Goal: Navigation & Orientation: Locate item on page

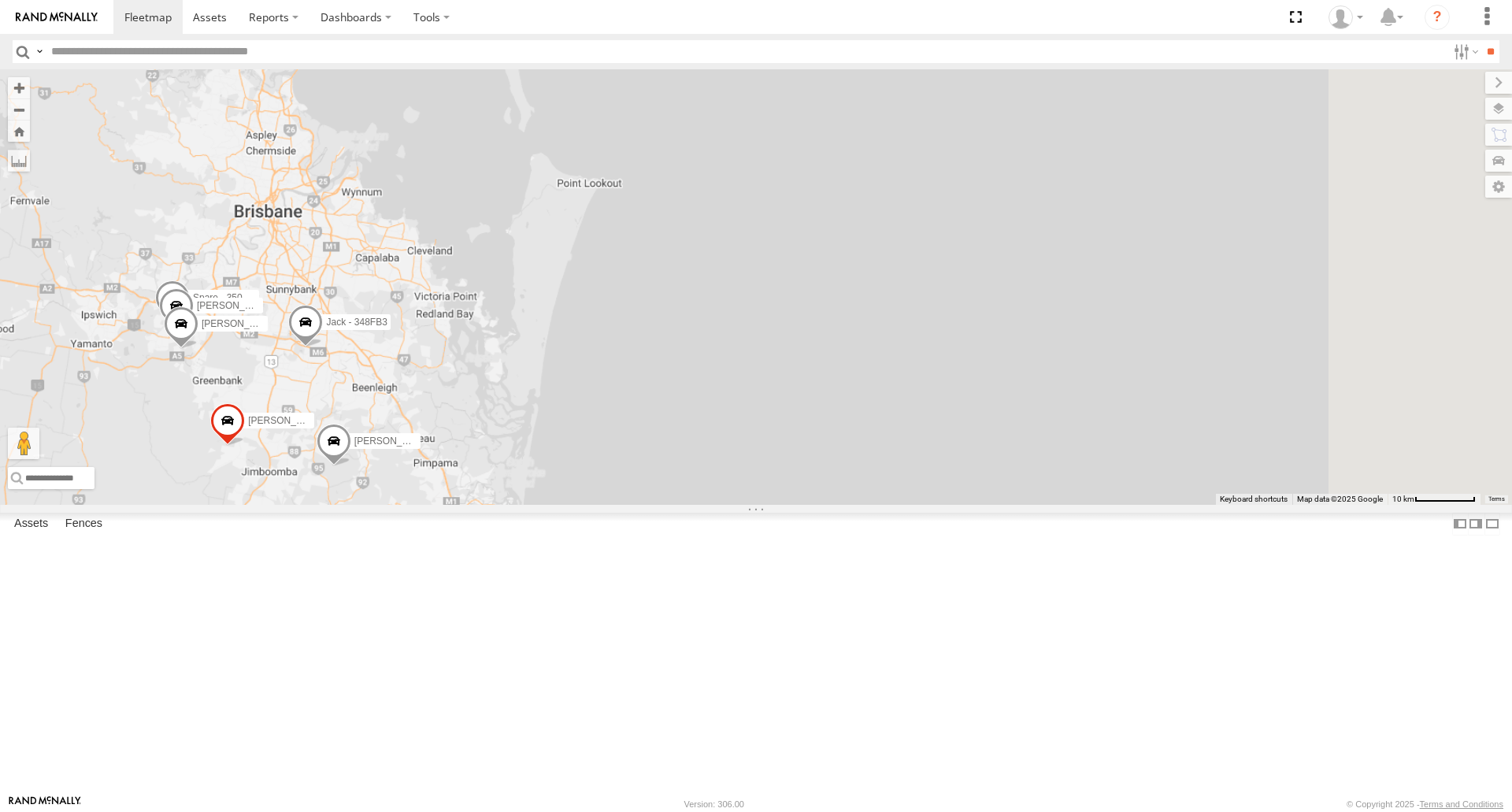
drag, startPoint x: 1092, startPoint y: 294, endPoint x: 607, endPoint y: 455, distance: 511.0
click at [341, 330] on span "[PERSON_NAME] 019IP4 - Hilux" at bounding box center [271, 324] width 140 height 11
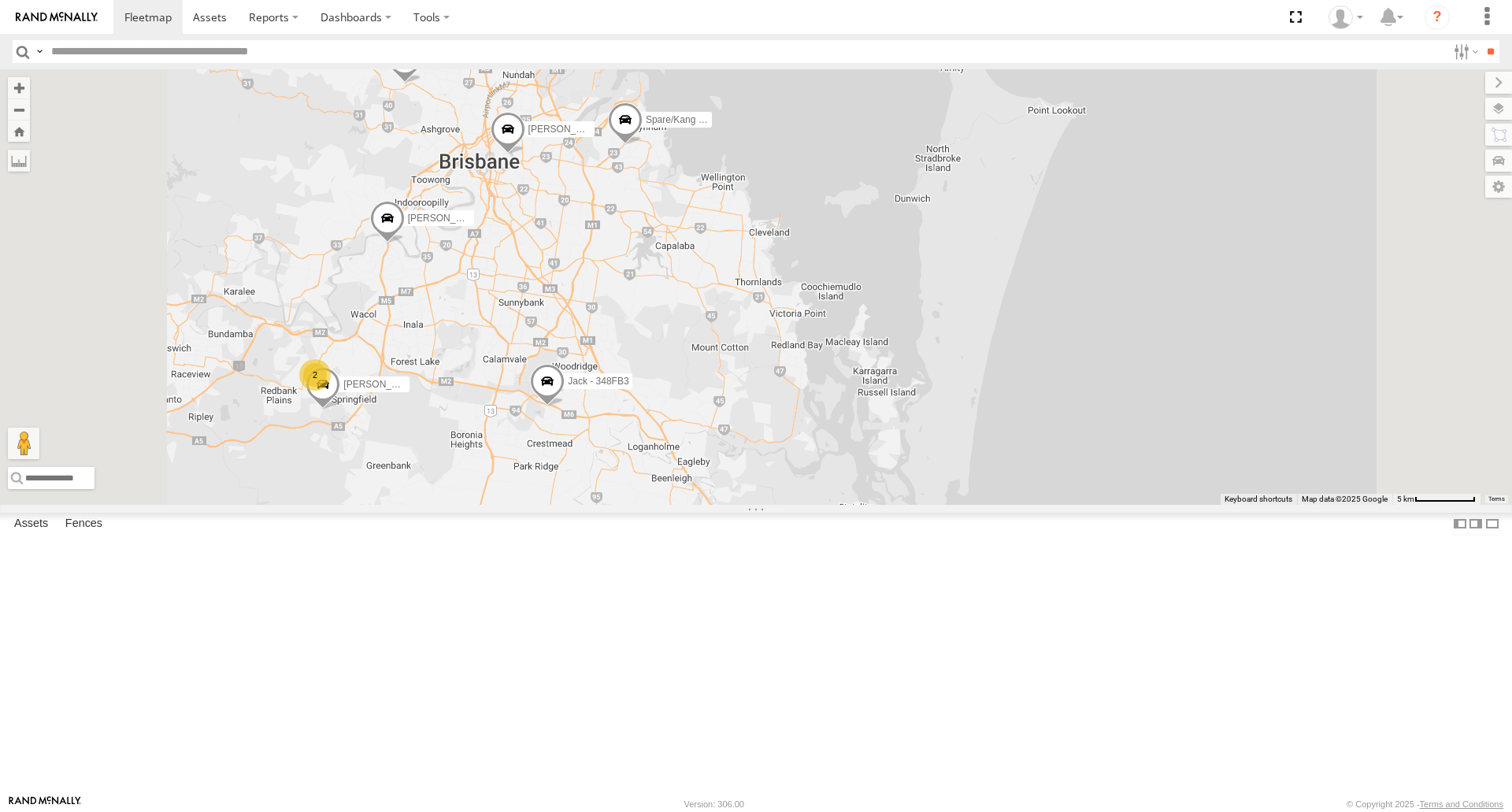
click at [643, 145] on span at bounding box center [626, 124] width 35 height 43
click at [646, 127] on label at bounding box center [631, 122] width 31 height 11
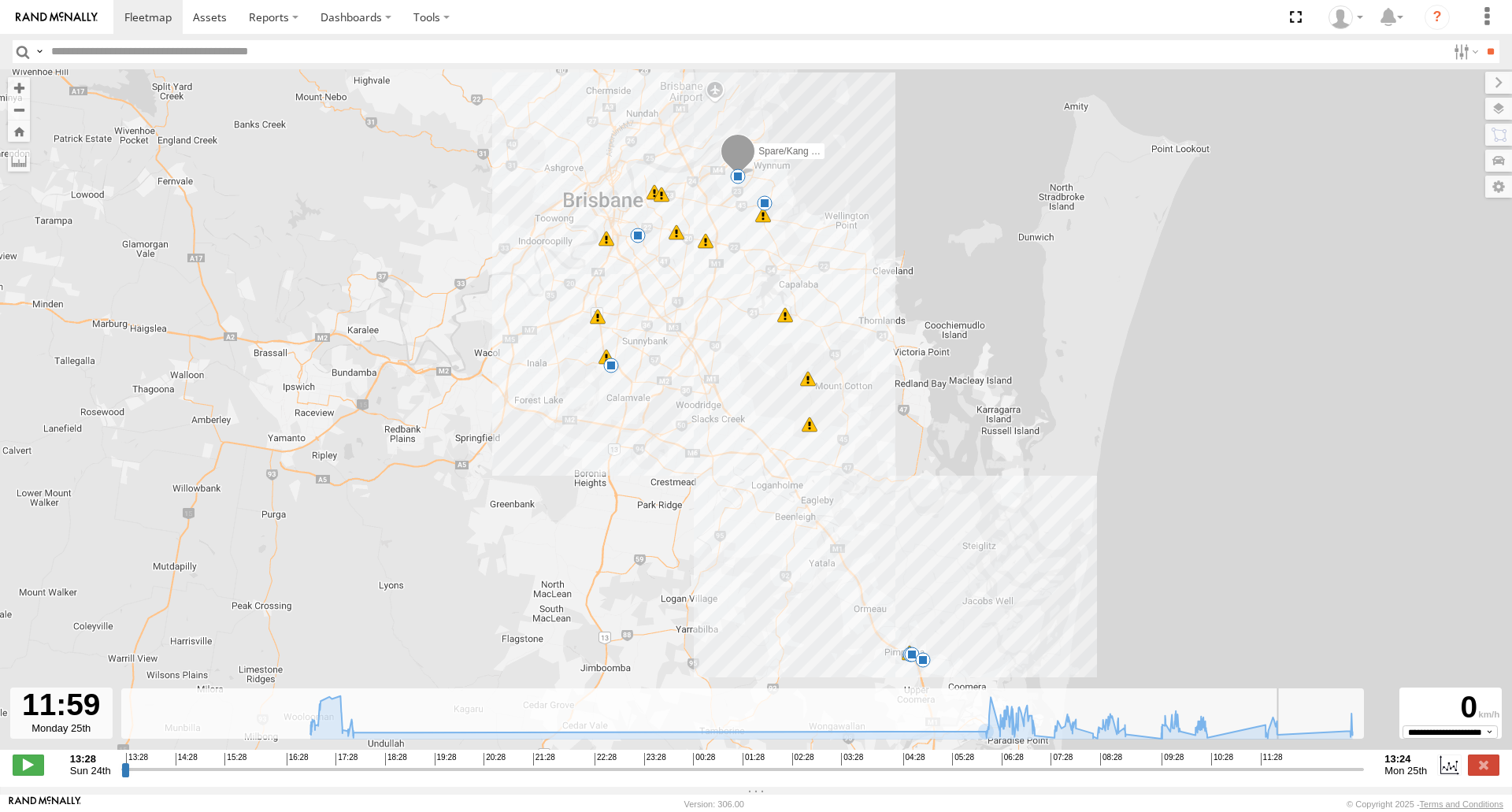
drag, startPoint x: 975, startPoint y: 777, endPoint x: 1286, endPoint y: 755, distance: 311.8
type input "**********"
click at [1286, 761] on input "range" at bounding box center [743, 769] width 1244 height 15
click at [1486, 771] on label at bounding box center [1484, 765] width 32 height 21
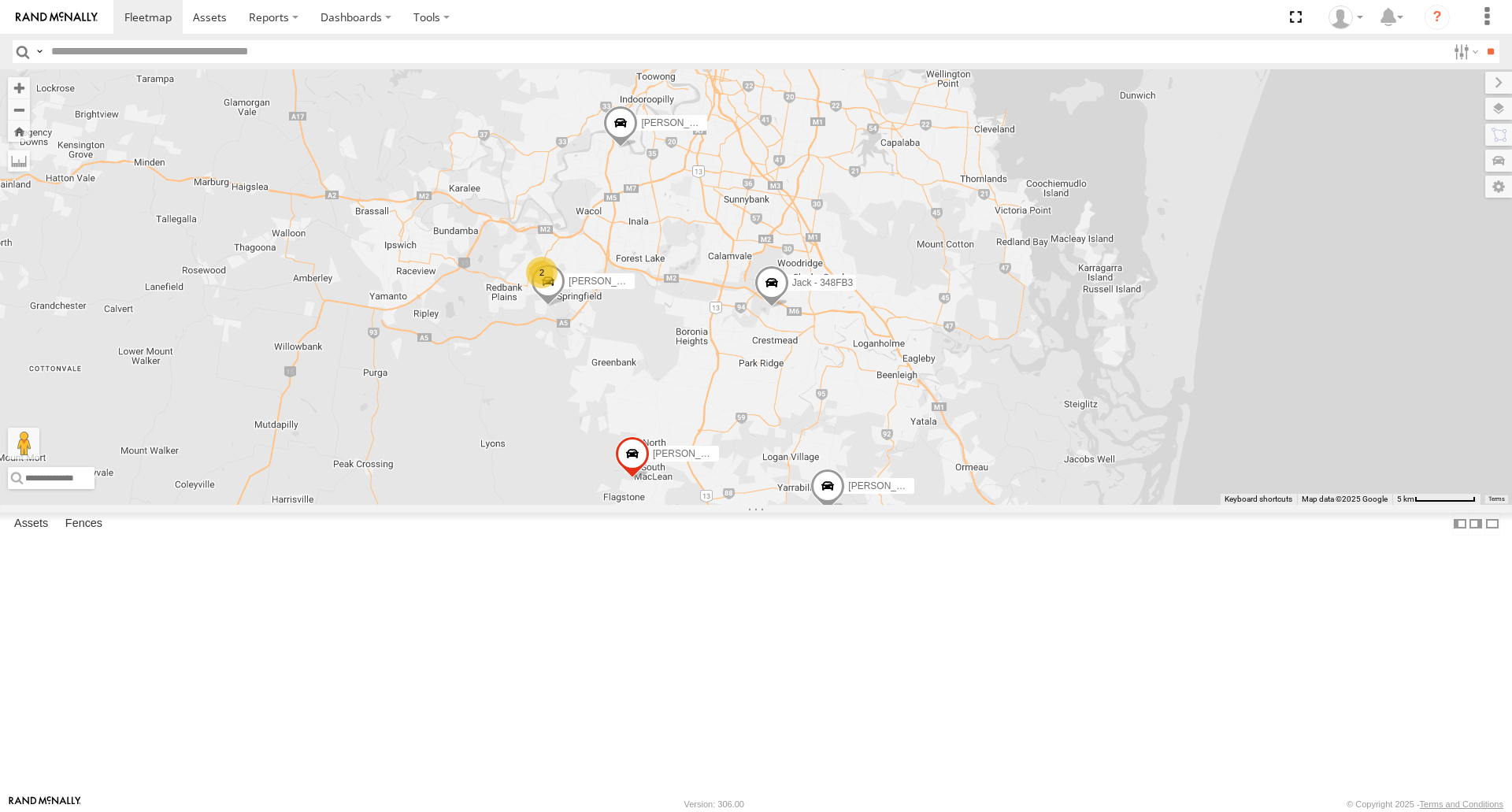
drag, startPoint x: 760, startPoint y: 447, endPoint x: 935, endPoint y: 361, distance: 195.0
click at [935, 361] on div "[PERSON_NAME] - 571IW2 [PERSON_NAME] - 347FB3 [PERSON_NAME] - 348FB3 [PERSON_NA…" at bounding box center [756, 286] width 1512 height 435
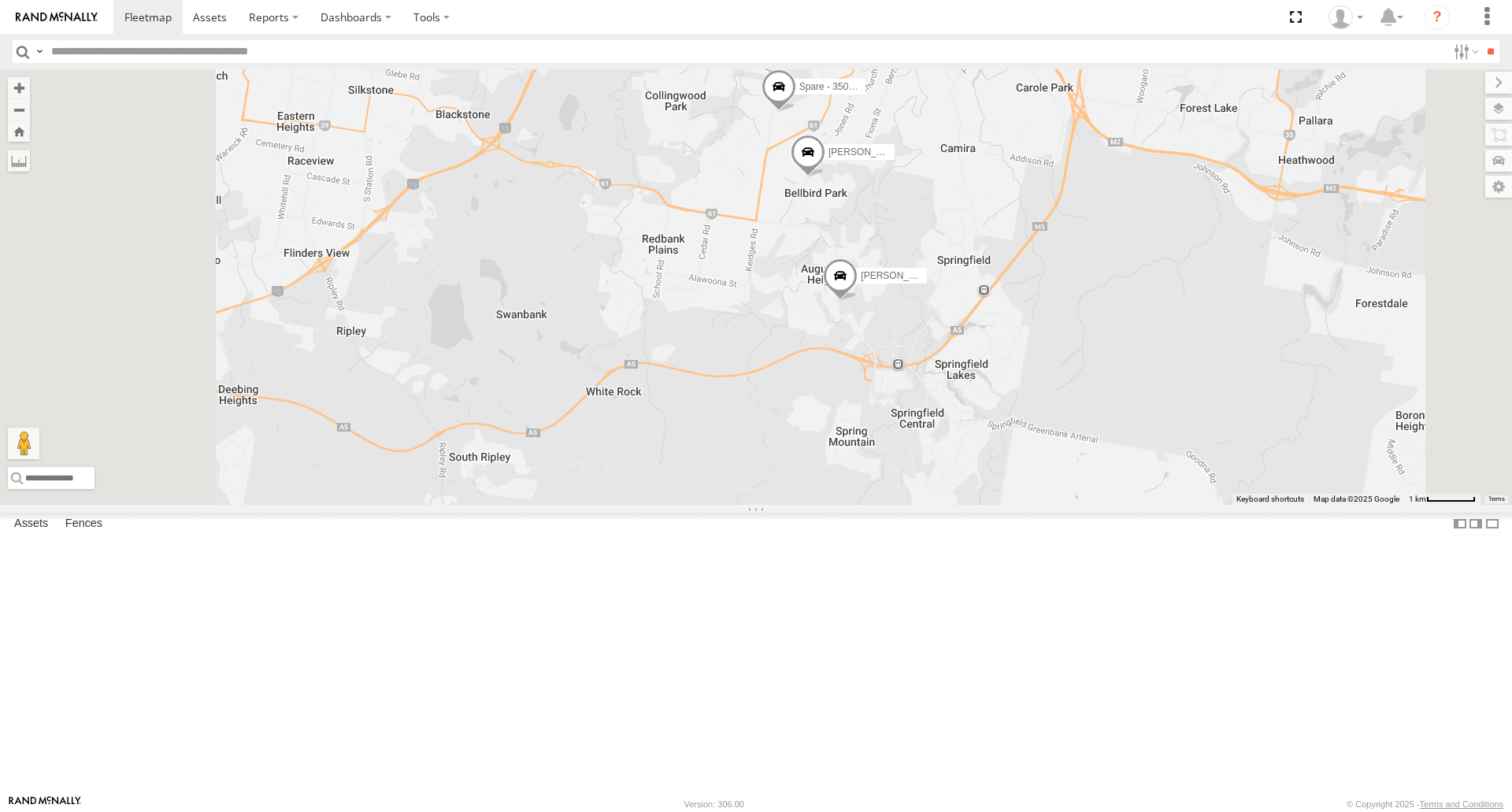
click at [852, 443] on div "[PERSON_NAME] - 571IW2 [PERSON_NAME] - 347FB3 [PERSON_NAME] - 348FB3 [PERSON_NA…" at bounding box center [756, 286] width 1512 height 435
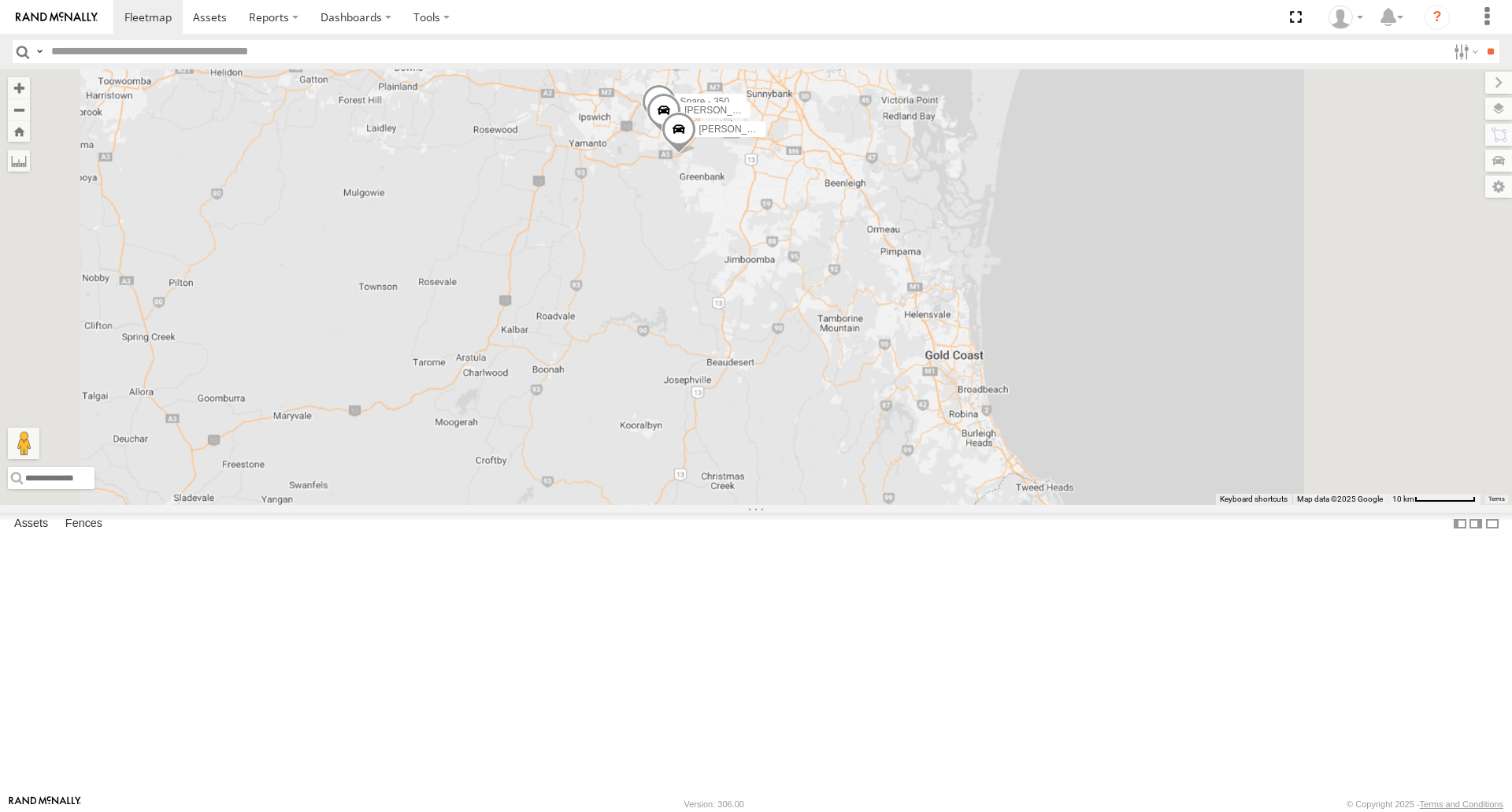
drag, startPoint x: 992, startPoint y: 208, endPoint x: 896, endPoint y: 365, distance: 184.0
click at [896, 365] on div "[PERSON_NAME] B - Corolla Hatch Spare - 350FB3 [PERSON_NAME] 019IP4 - Hilux" at bounding box center [756, 286] width 1512 height 435
